Goal: Transaction & Acquisition: Purchase product/service

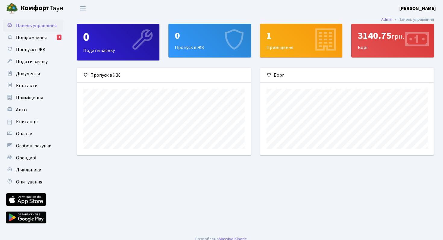
scroll to position [87, 173]
click at [24, 123] on span "Квитанції" at bounding box center [27, 122] width 22 height 7
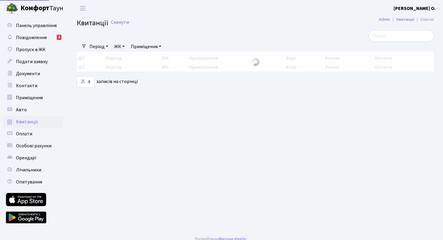
select select "25"
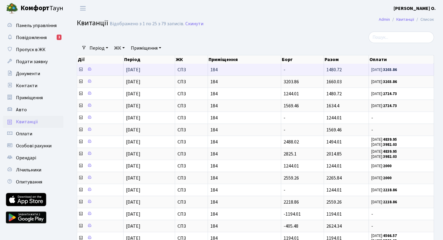
click at [169, 70] on td "01.07.2025" at bounding box center [148, 70] width 51 height 12
click at [381, 73] on td "05.08.25: 3203.86" at bounding box center [401, 70] width 65 height 12
click at [200, 70] on span "СП3" at bounding box center [191, 69] width 28 height 5
click at [403, 72] on td "05.08.25: 3203.86" at bounding box center [401, 70] width 65 height 12
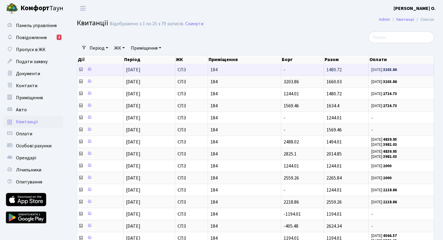
click at [393, 70] on b "3203.86" at bounding box center [390, 69] width 14 height 5
click at [81, 70] on icon at bounding box center [80, 69] width 5 height 5
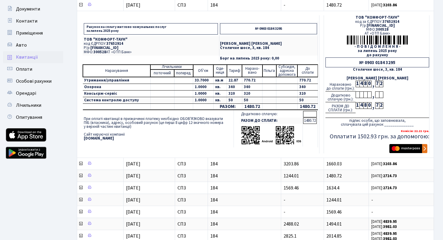
scroll to position [67, 0]
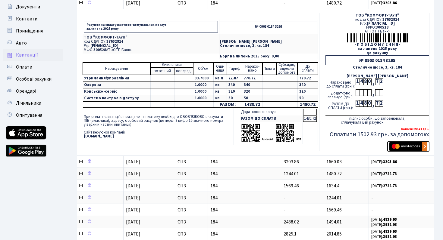
click at [408, 142] on img "submit" at bounding box center [408, 146] width 38 height 9
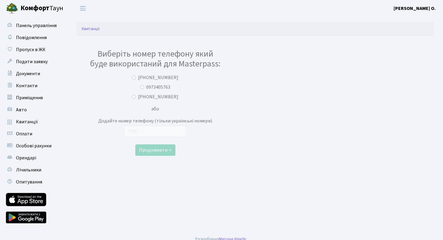
click at [136, 96] on input "[PHONE_NUMBER]" at bounding box center [134, 97] width 4 height 4
radio input "true"
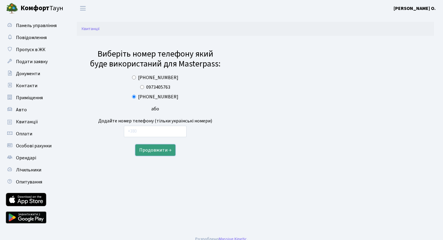
click at [153, 151] on button "Продовжити →" at bounding box center [155, 150] width 40 height 11
